Goal: Task Accomplishment & Management: Use online tool/utility

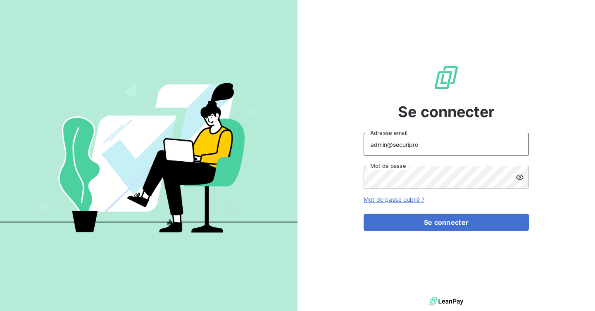
click at [417, 143] on input "admin@securipro" at bounding box center [445, 144] width 165 height 23
click at [363, 214] on button "Se connecter" at bounding box center [445, 222] width 165 height 17
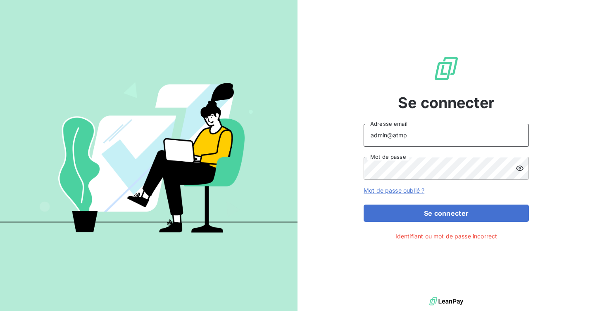
type input "admin@atmplasturgie"
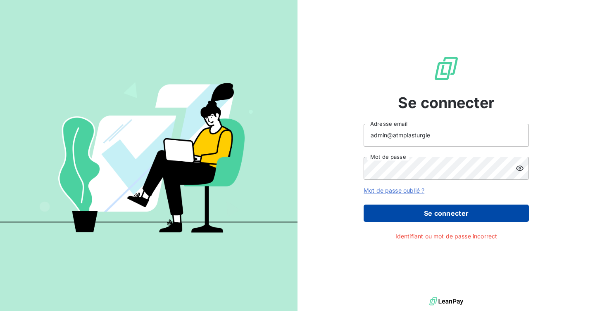
click at [420, 216] on button "Se connecter" at bounding box center [445, 213] width 165 height 17
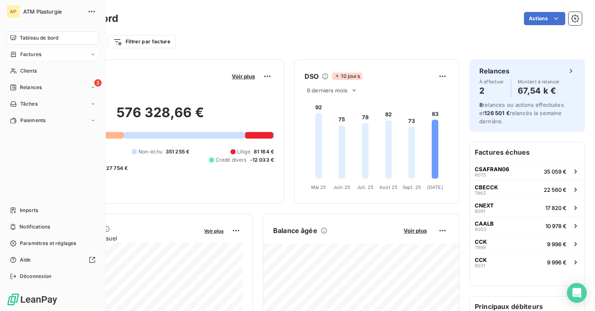
click at [18, 55] on div "Factures" at bounding box center [25, 54] width 31 height 7
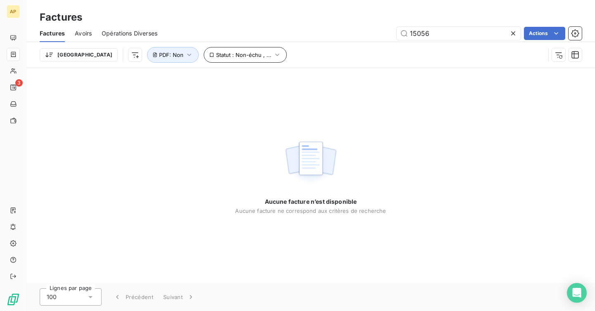
type input "15056"
click at [216, 53] on span "Statut : Non-échu , ..." at bounding box center [243, 55] width 55 height 7
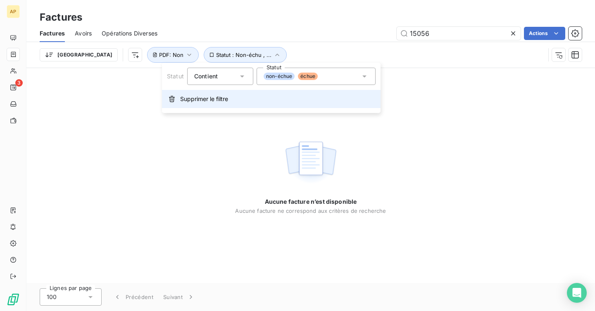
click at [208, 97] on span "Supprimer le filtre" at bounding box center [204, 99] width 48 height 8
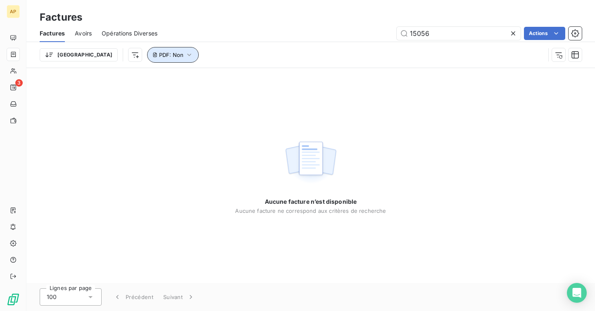
click at [147, 47] on button "PDF : Non" at bounding box center [173, 55] width 52 height 16
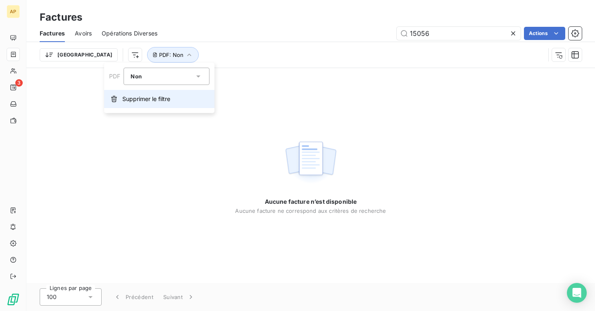
click at [141, 98] on span "Supprimer le filtre" at bounding box center [146, 99] width 48 height 8
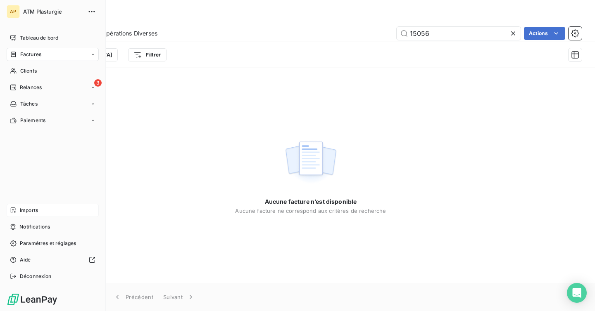
click at [35, 210] on span "Imports" at bounding box center [29, 210] width 18 height 7
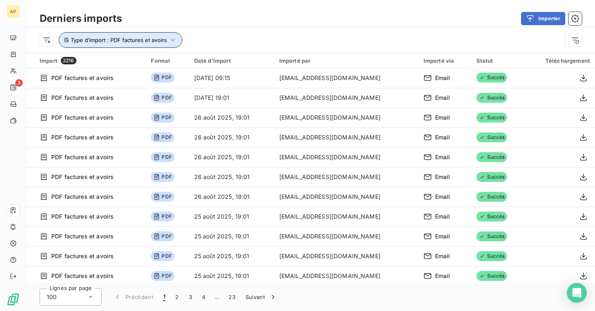
click at [147, 42] on span "Type d’import : PDF factures et avoirs" at bounding box center [119, 40] width 96 height 7
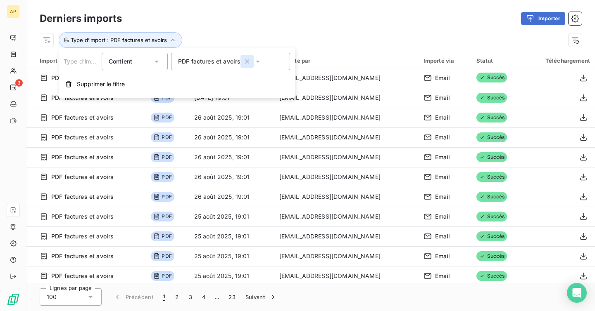
click at [244, 64] on icon "button" at bounding box center [247, 61] width 8 height 8
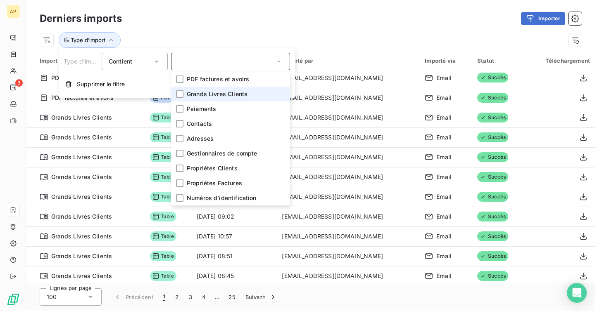
click at [185, 95] on li "Grands Livres Clients" at bounding box center [230, 94] width 119 height 15
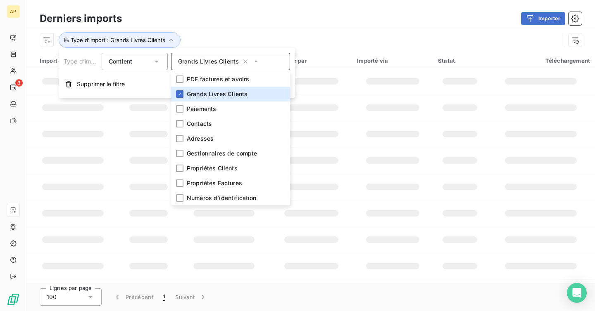
click at [306, 22] on div "Importer" at bounding box center [357, 18] width 450 height 13
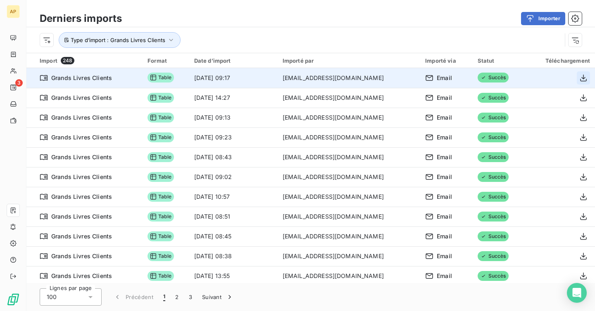
click at [581, 77] on icon "button" at bounding box center [583, 78] width 8 height 8
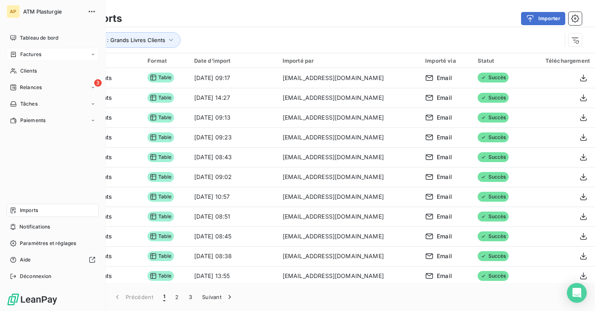
click at [44, 57] on div "Factures" at bounding box center [53, 54] width 92 height 13
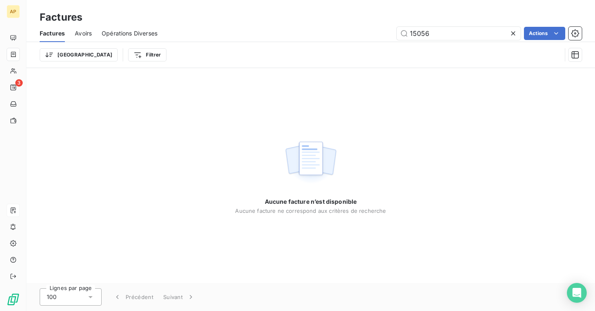
click at [78, 33] on span "Avoirs" at bounding box center [83, 33] width 17 height 8
type input "15056"
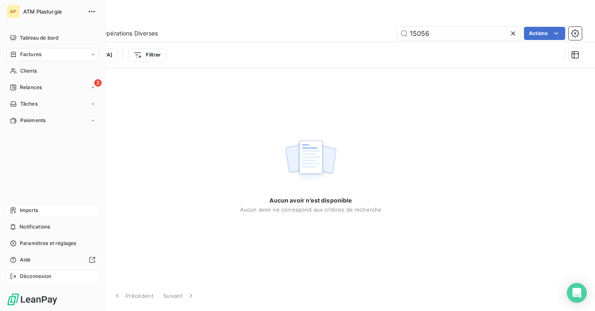
click at [21, 276] on span "Déconnexion" at bounding box center [36, 276] width 32 height 7
